Goal: Navigation & Orientation: Understand site structure

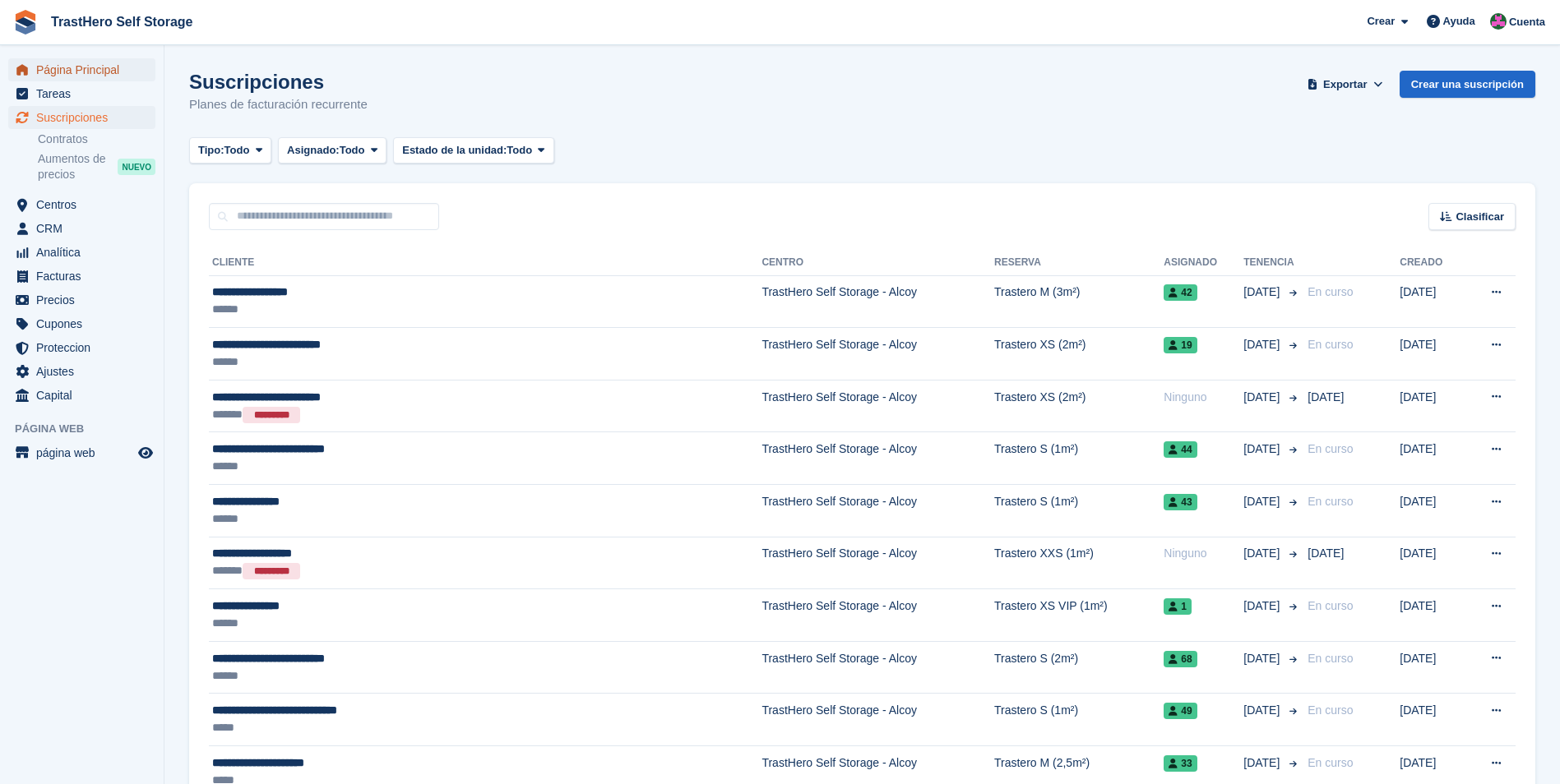
click at [82, 72] on span "Página Principal" at bounding box center [85, 70] width 99 height 23
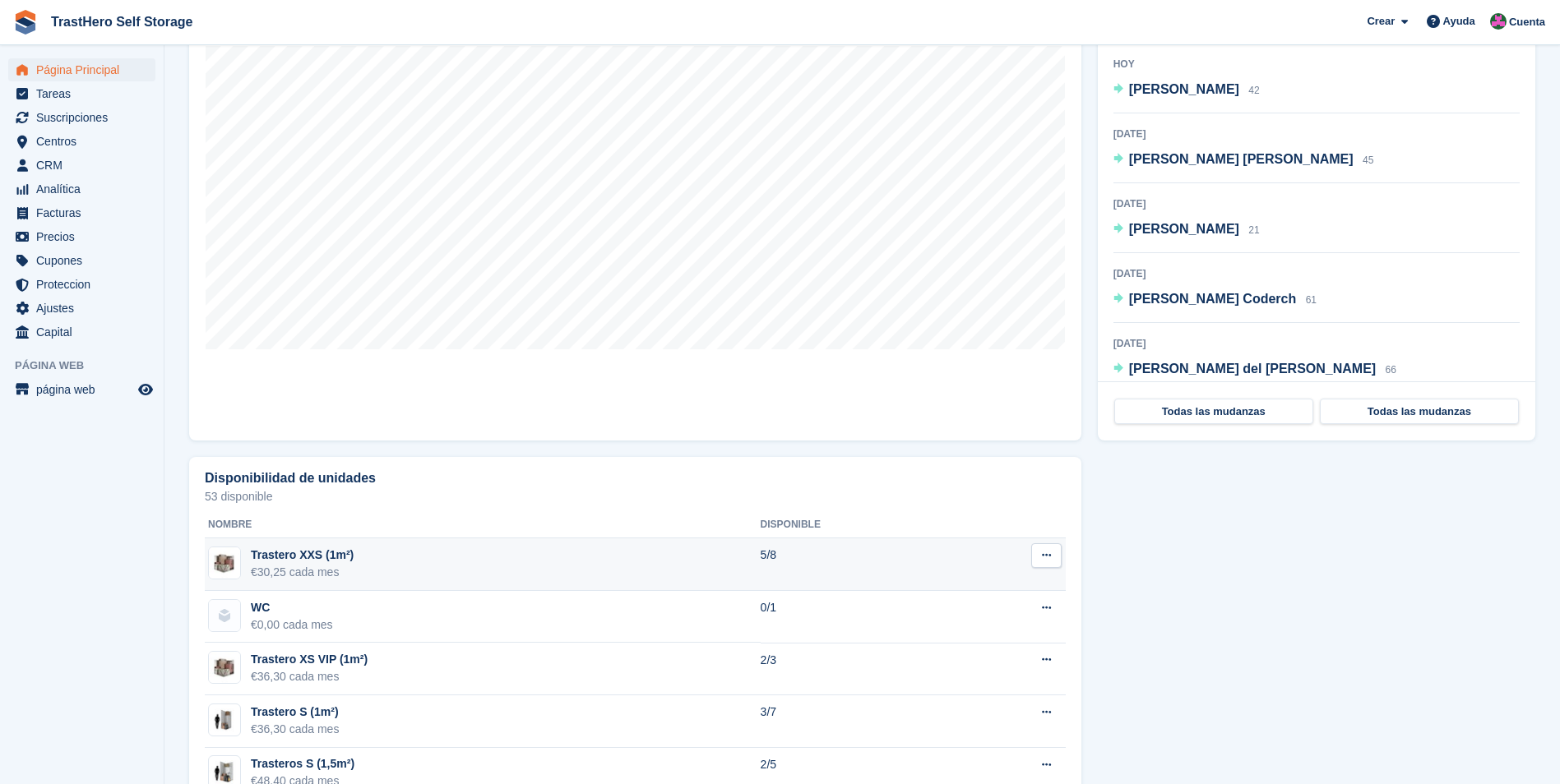
scroll to position [493, 0]
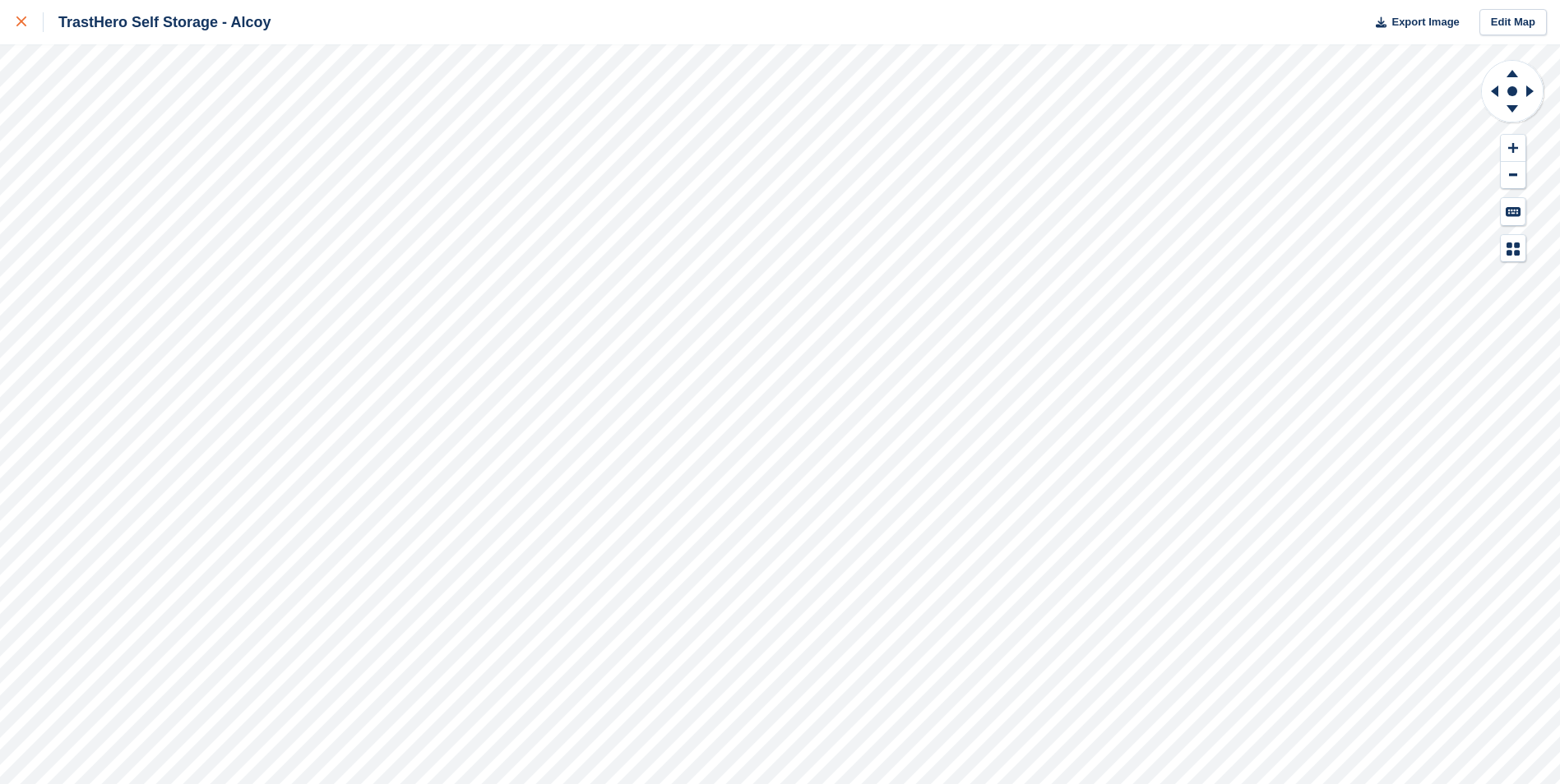
click at [28, 21] on div at bounding box center [30, 22] width 28 height 20
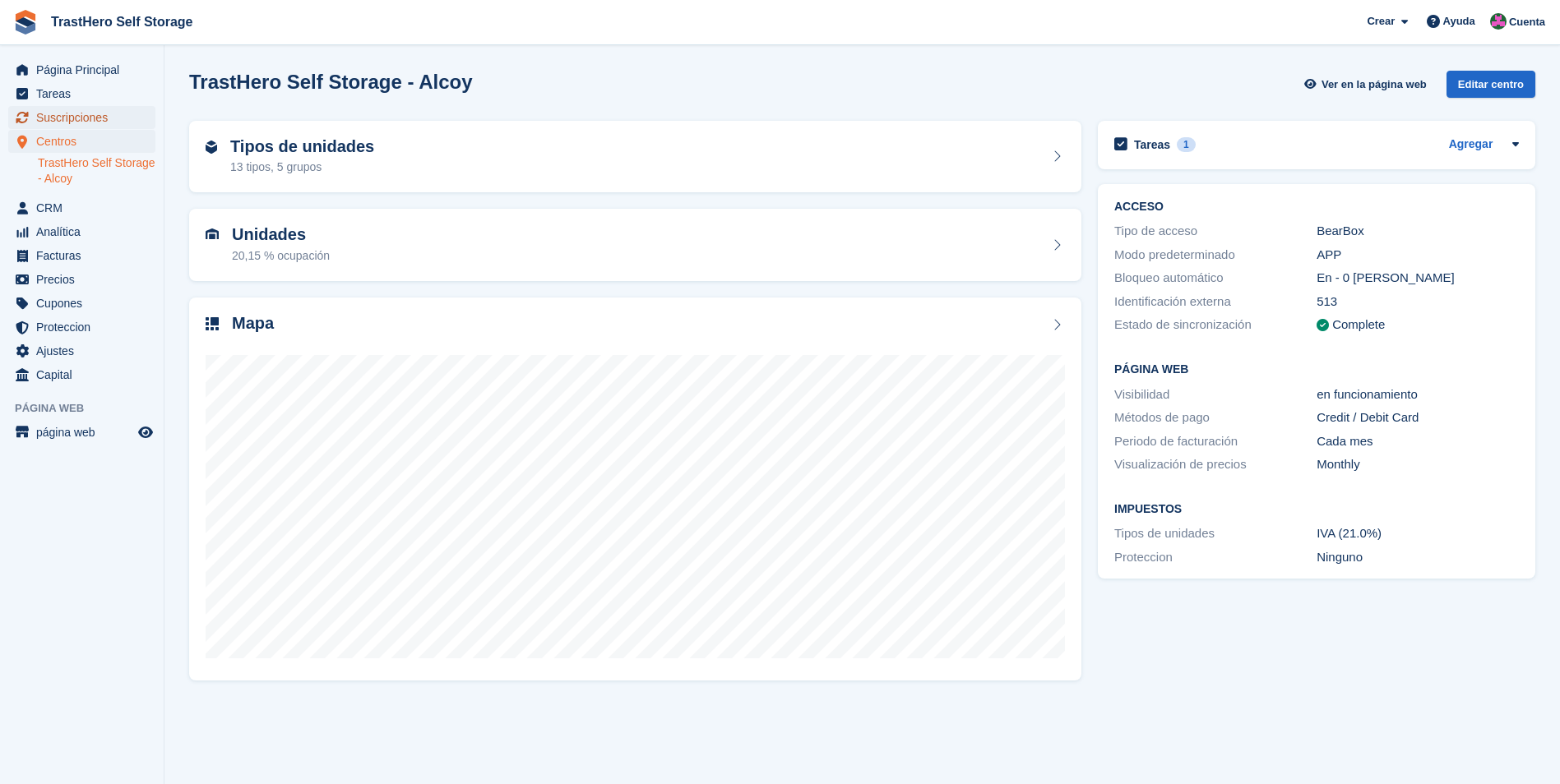
click at [112, 122] on span "Suscripciones" at bounding box center [85, 117] width 99 height 23
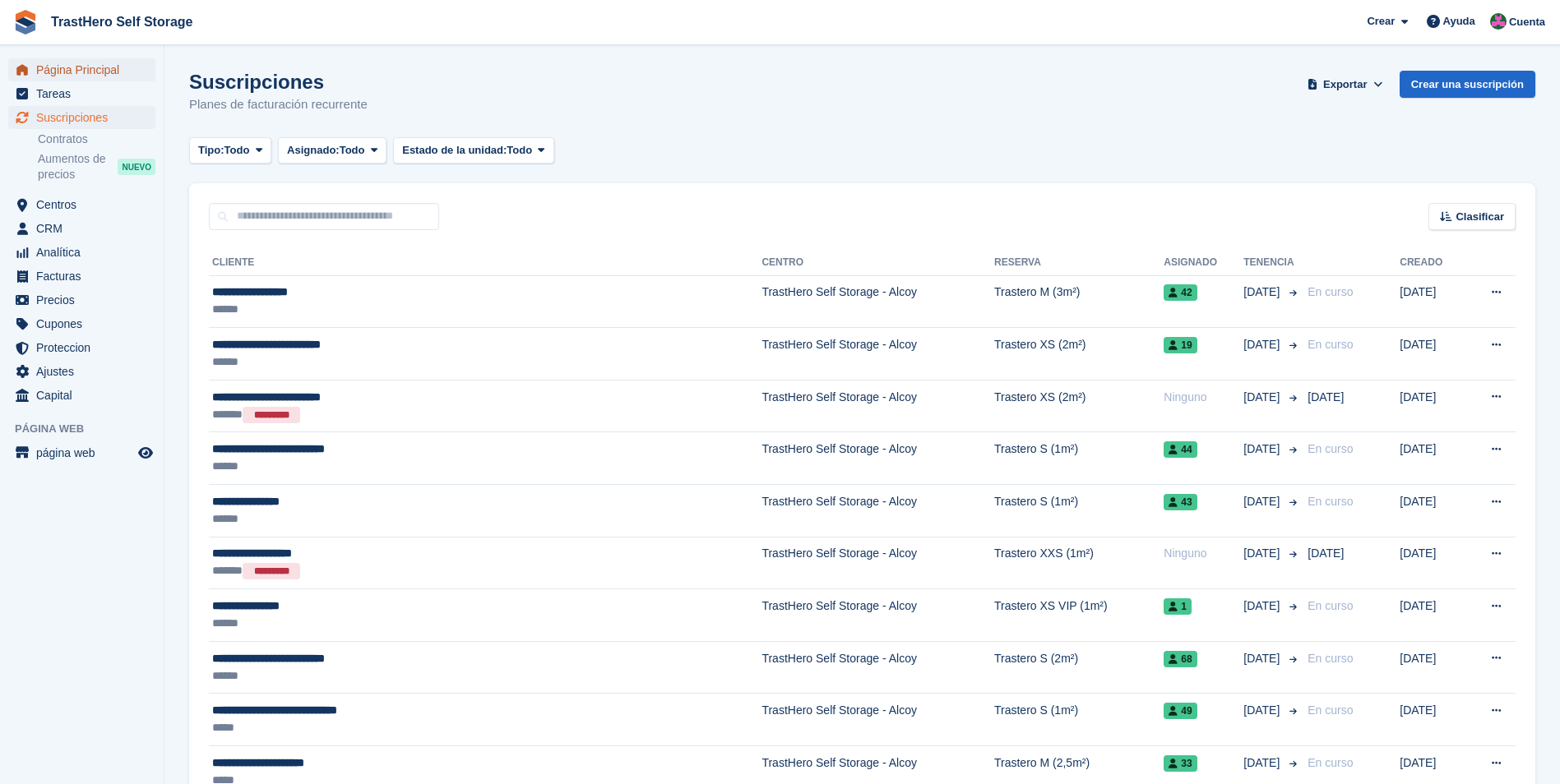
click at [103, 74] on span "Página Principal" at bounding box center [85, 70] width 99 height 23
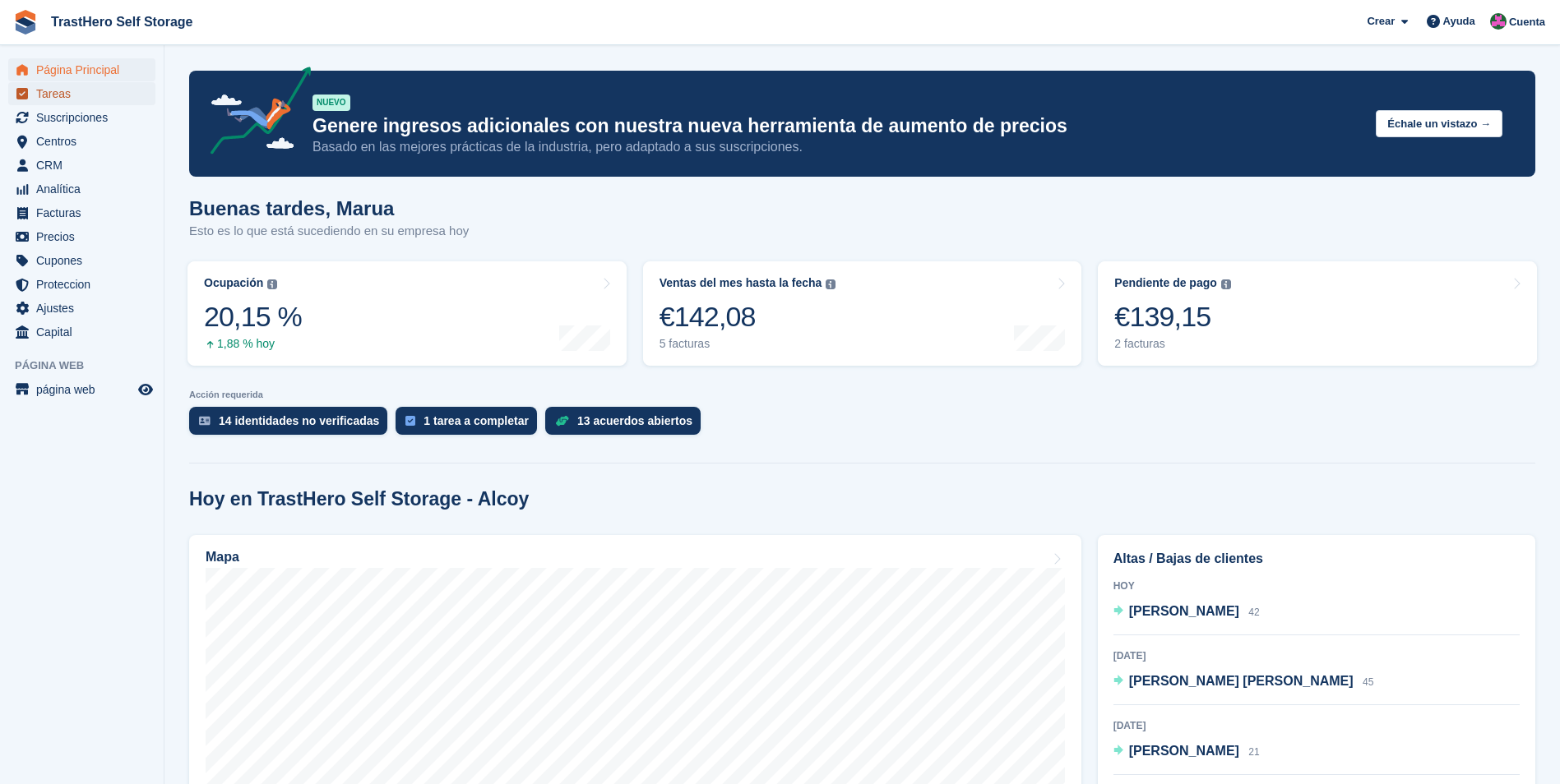
drag, startPoint x: 141, startPoint y: 96, endPoint x: 577, endPoint y: 151, distance: 439.5
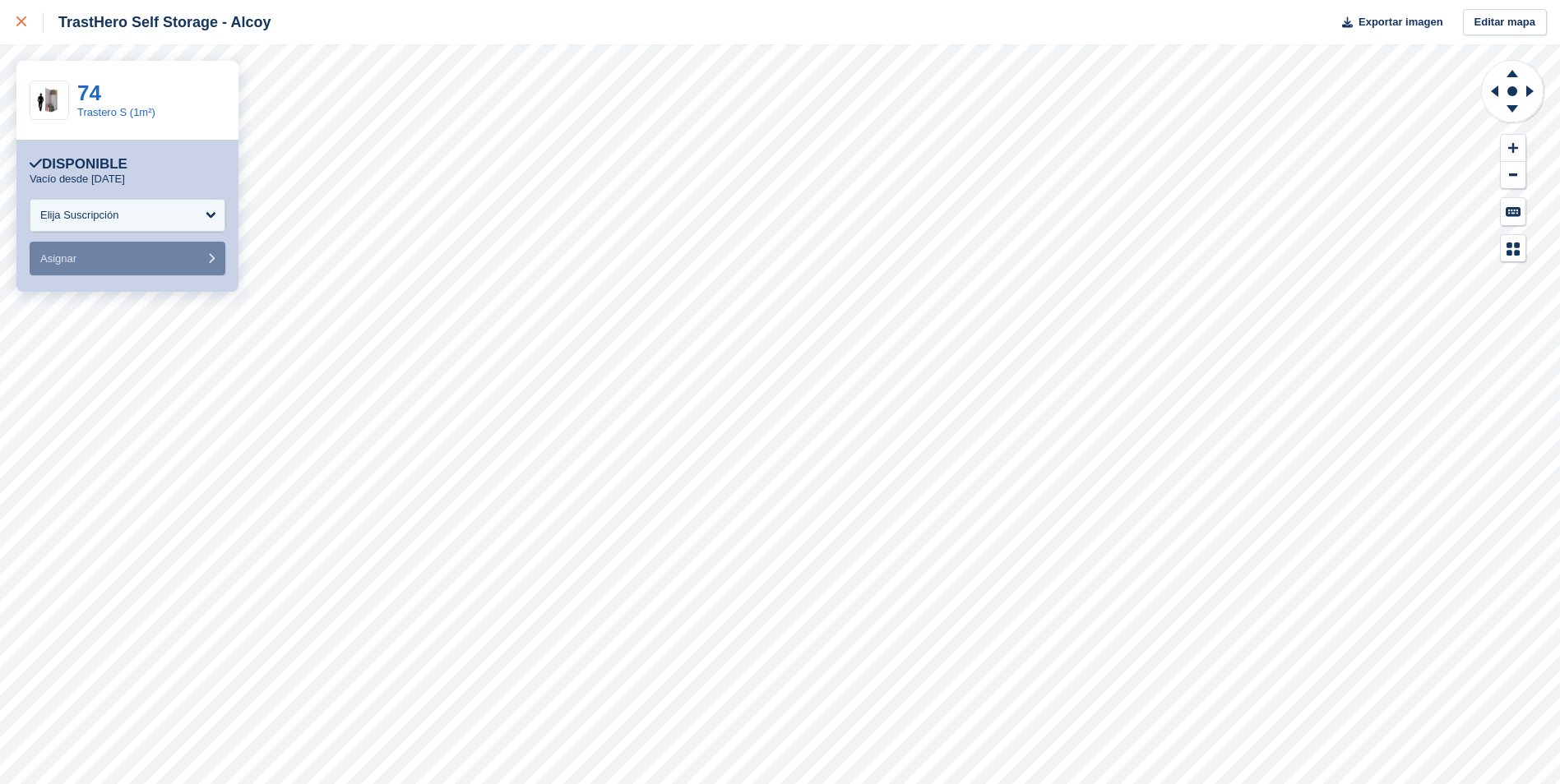
click at [26, 23] on icon at bounding box center [21, 21] width 10 height 10
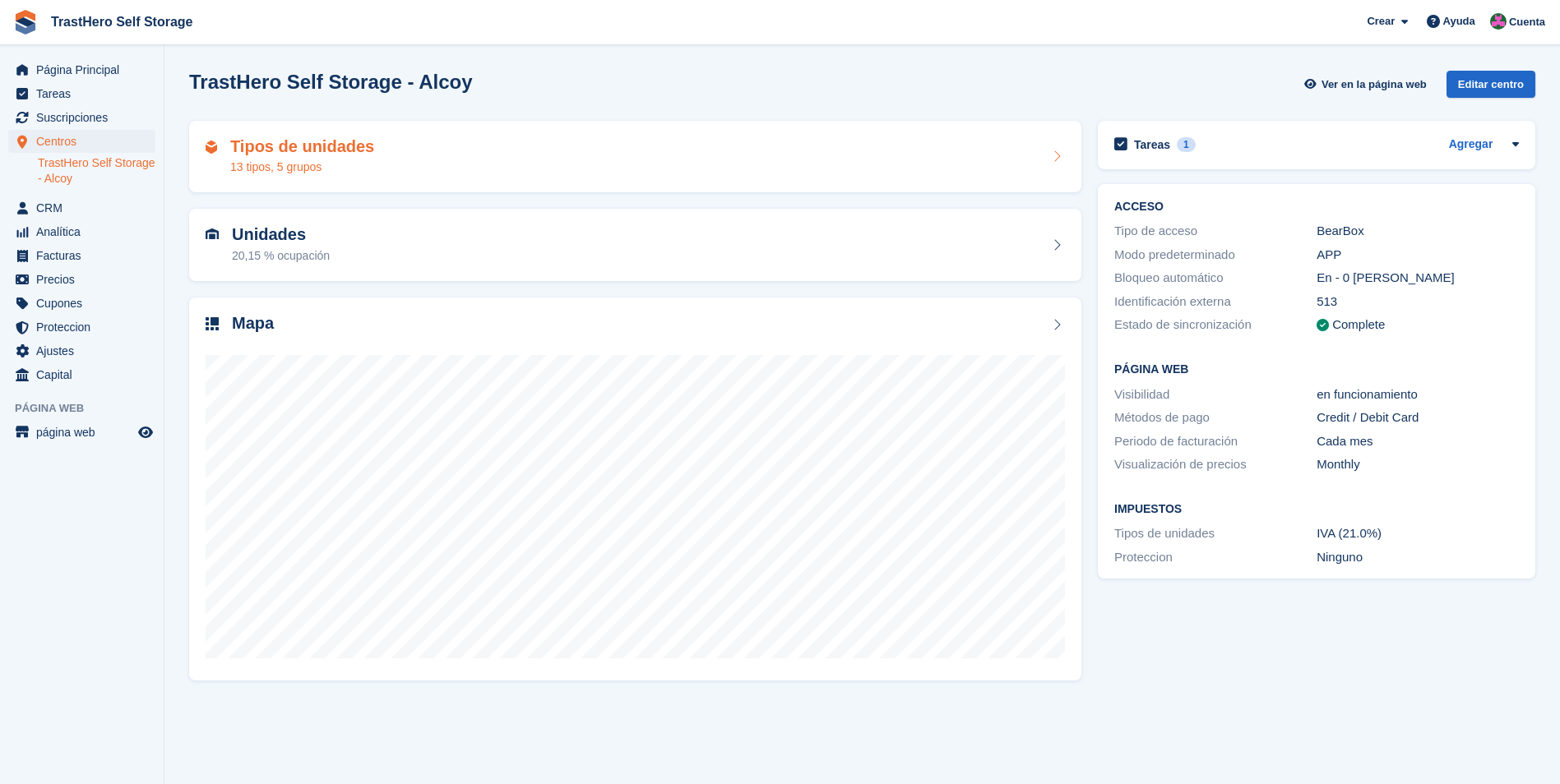
click at [469, 161] on div "Tipos de unidades 13 tipos, 5 grupos" at bounding box center [634, 157] width 859 height 39
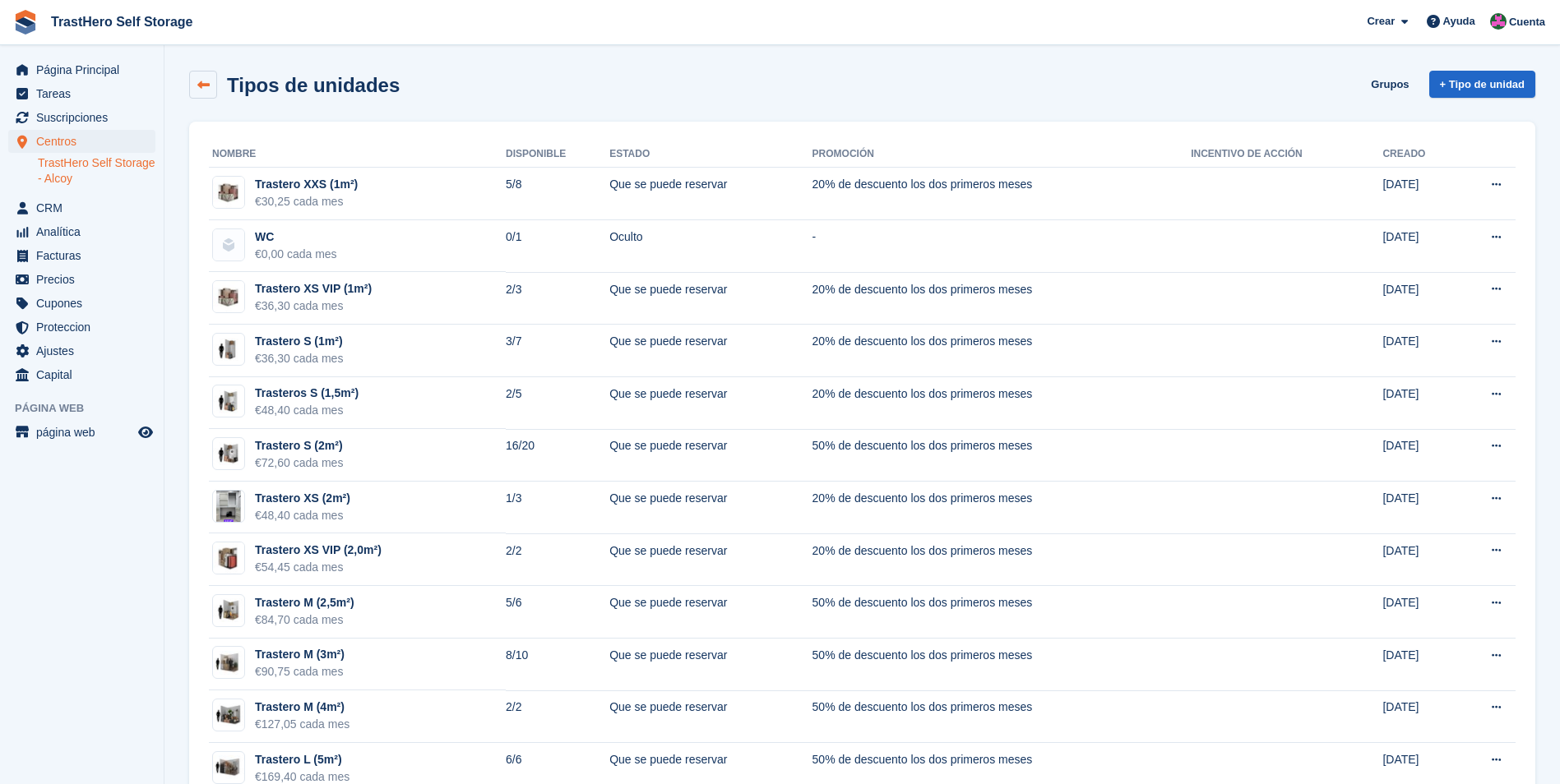
click at [205, 94] on link at bounding box center [203, 84] width 28 height 28
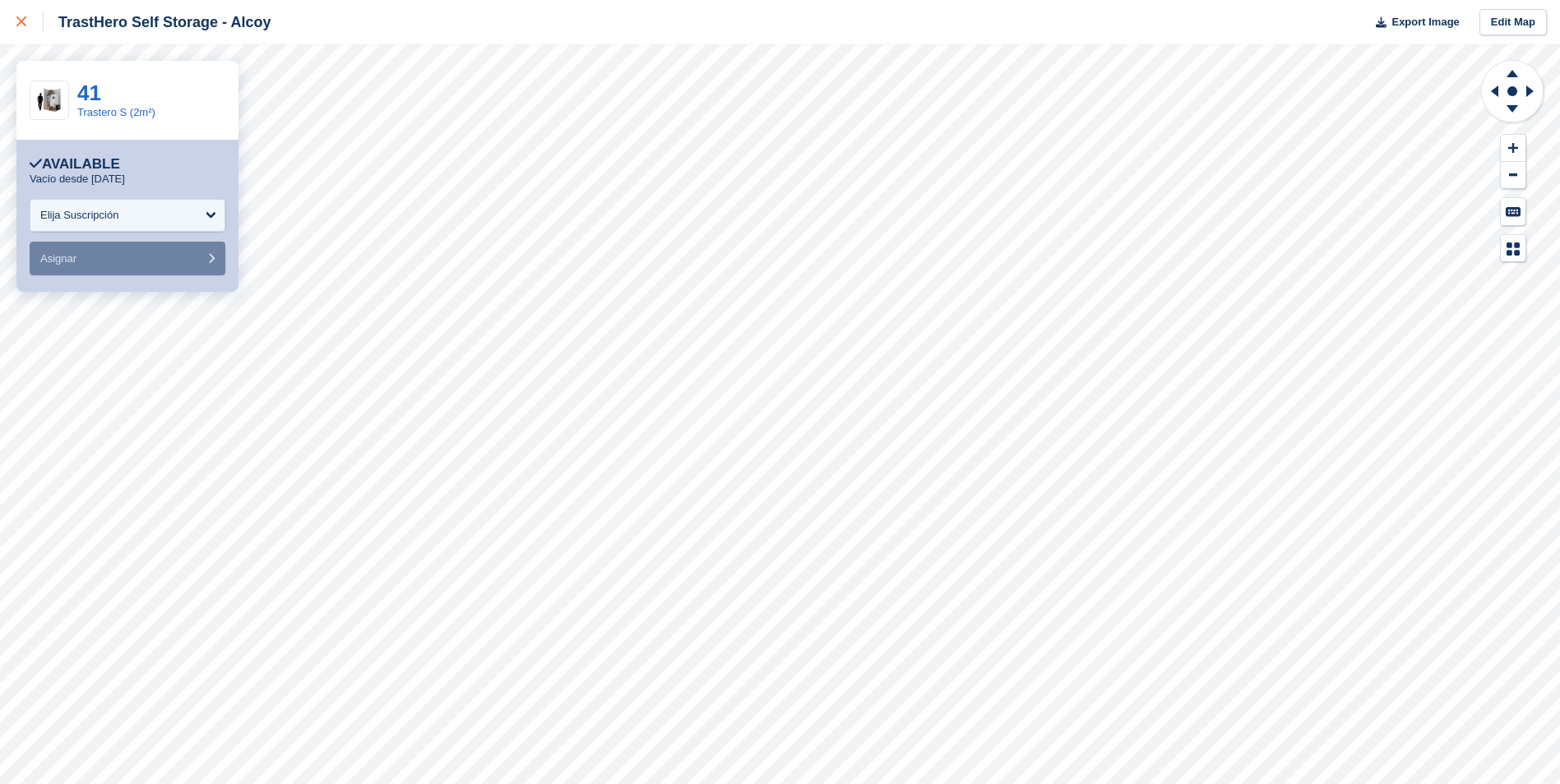
click at [20, 29] on div at bounding box center [30, 22] width 28 height 20
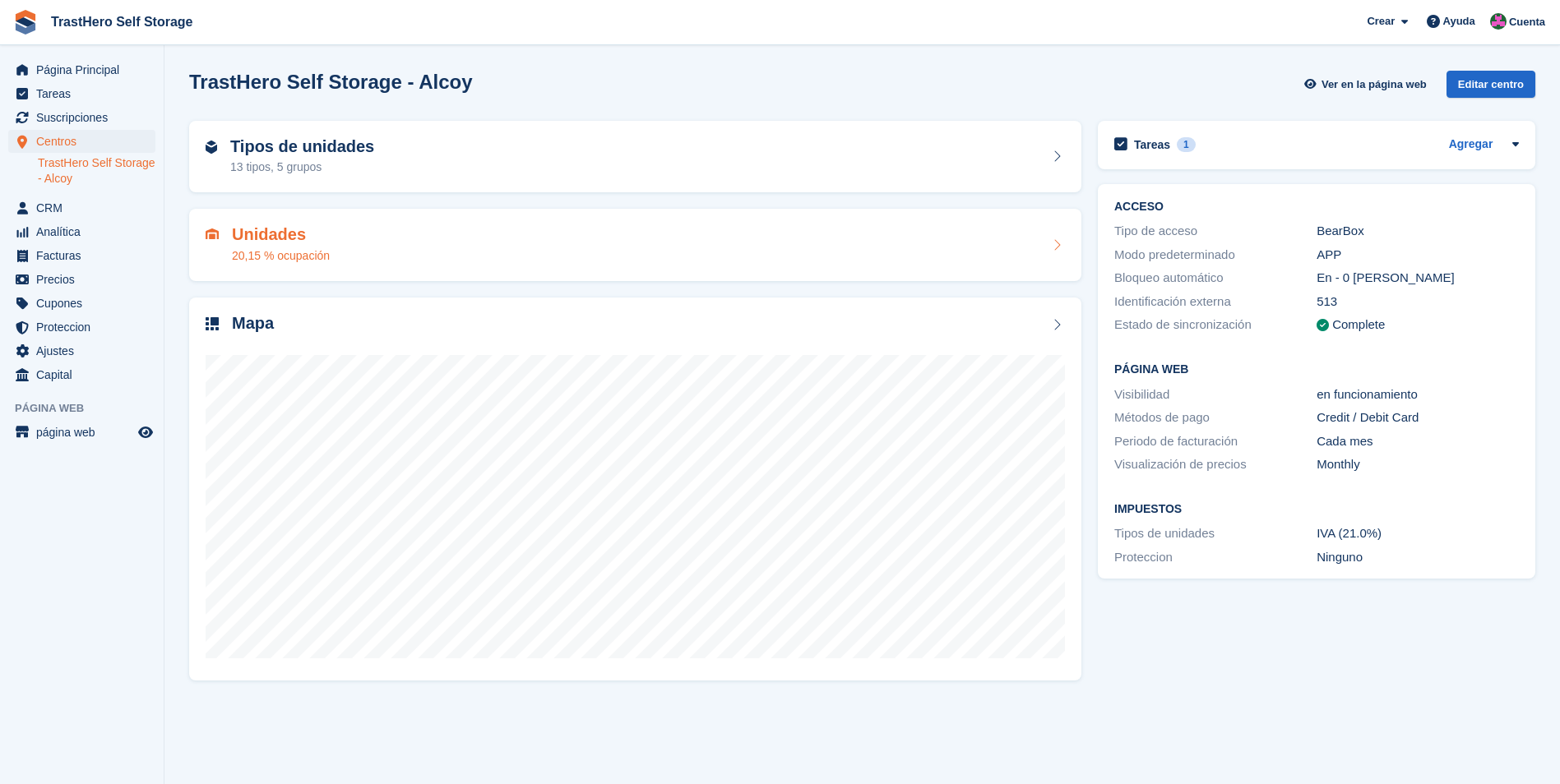
click at [383, 253] on div "Unidades 20,15 % ocupación" at bounding box center [634, 245] width 859 height 39
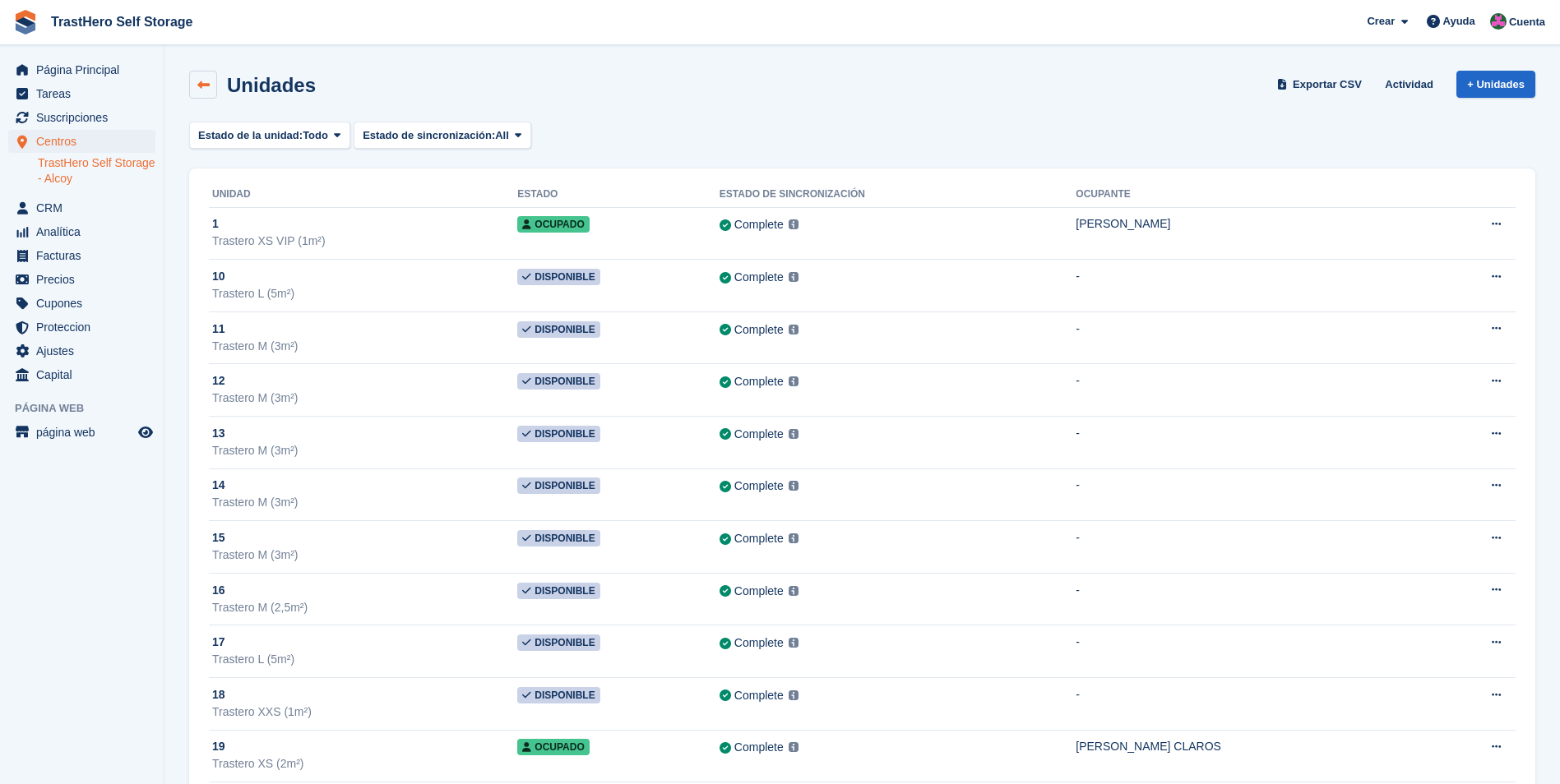
click at [200, 83] on icon at bounding box center [203, 85] width 12 height 12
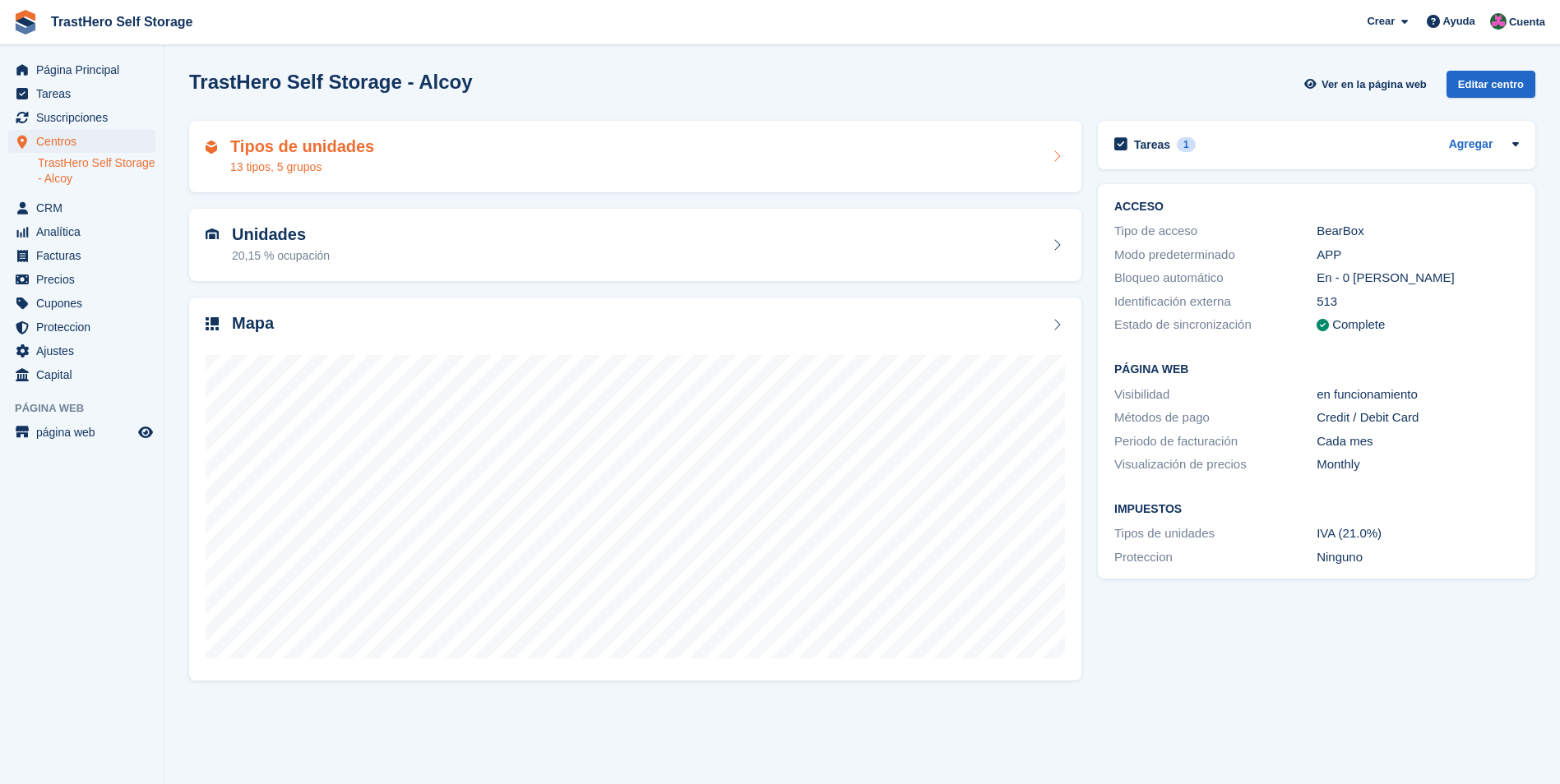
click at [425, 140] on div "Tipos de unidades 13 tipos, 5 grupos" at bounding box center [634, 157] width 859 height 39
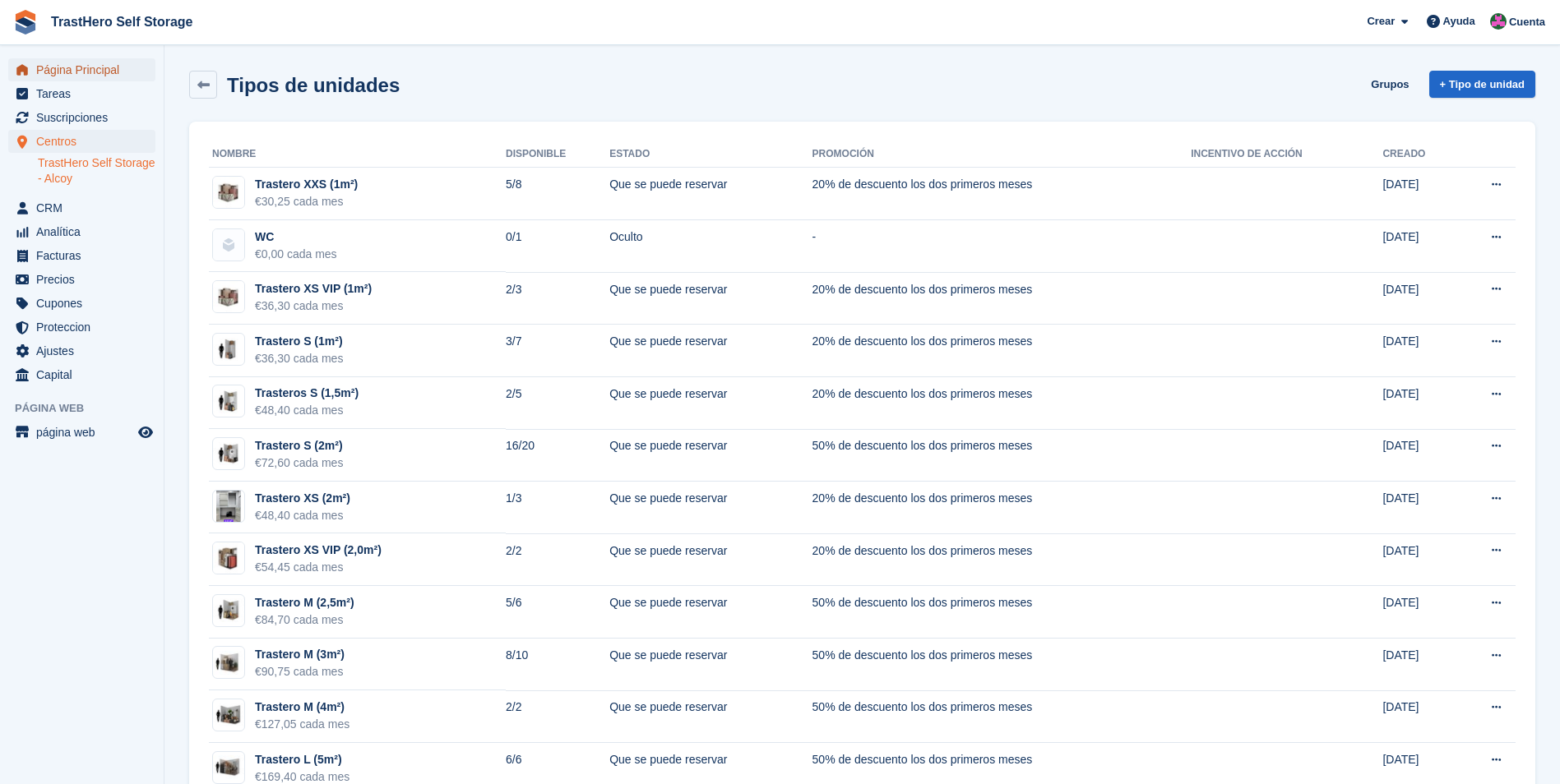
click at [105, 74] on span "Página Principal" at bounding box center [85, 70] width 99 height 23
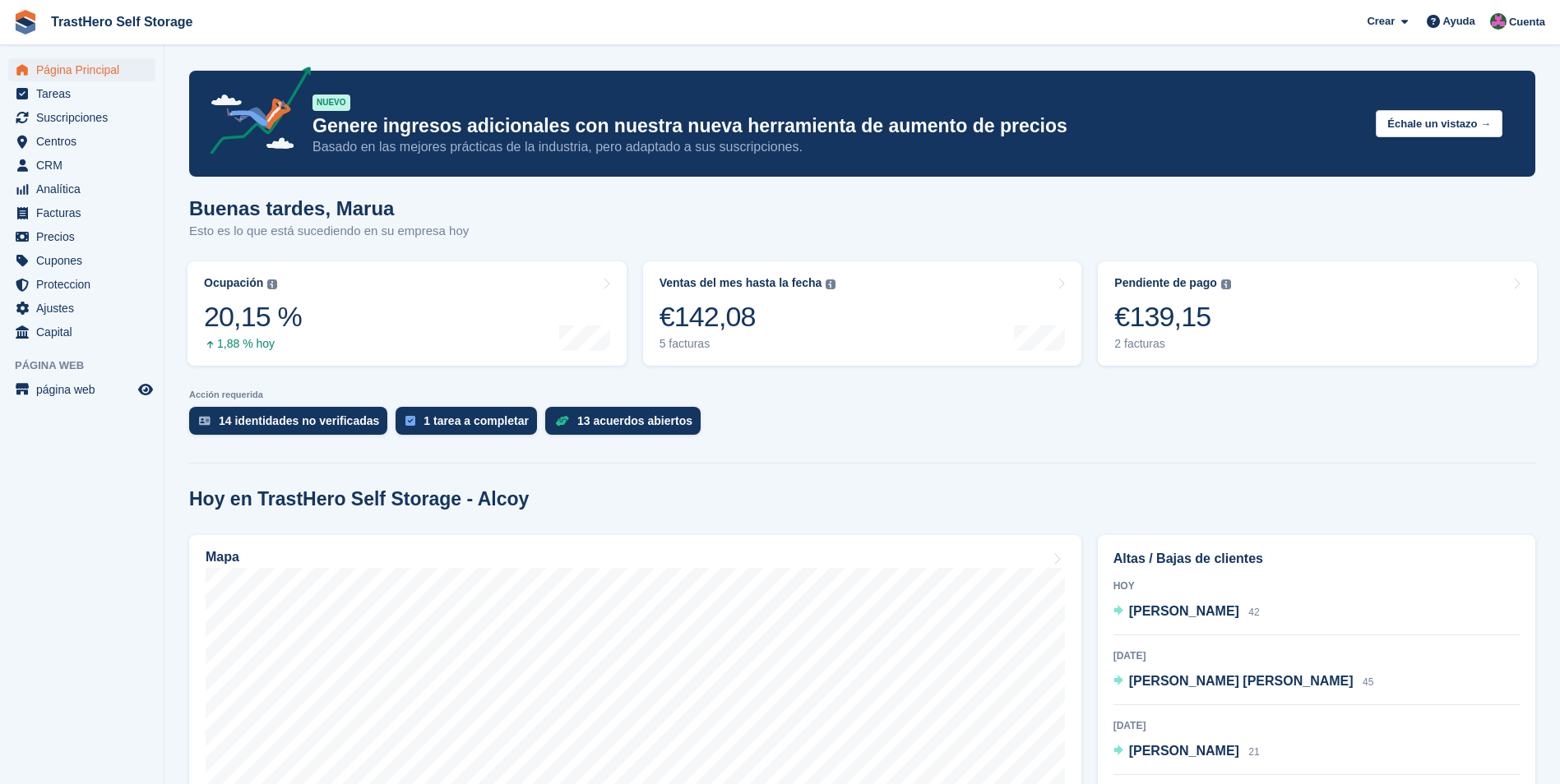
scroll to position [164, 0]
